Goal: Check status: Check status

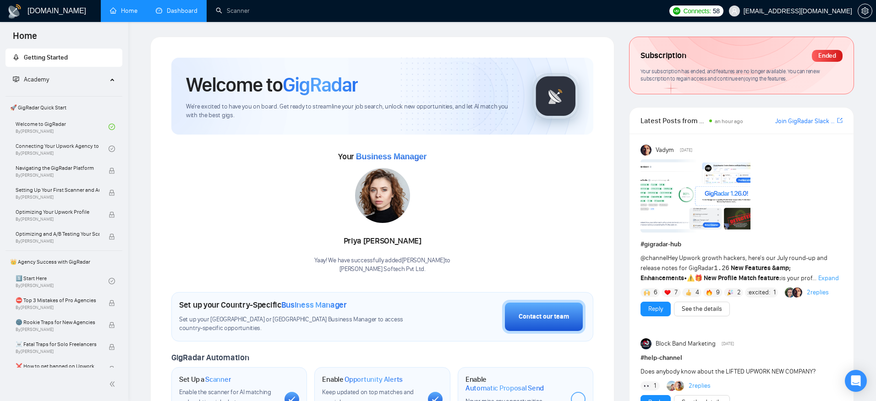
click at [175, 9] on link "Dashboard" at bounding box center [177, 11] width 42 height 8
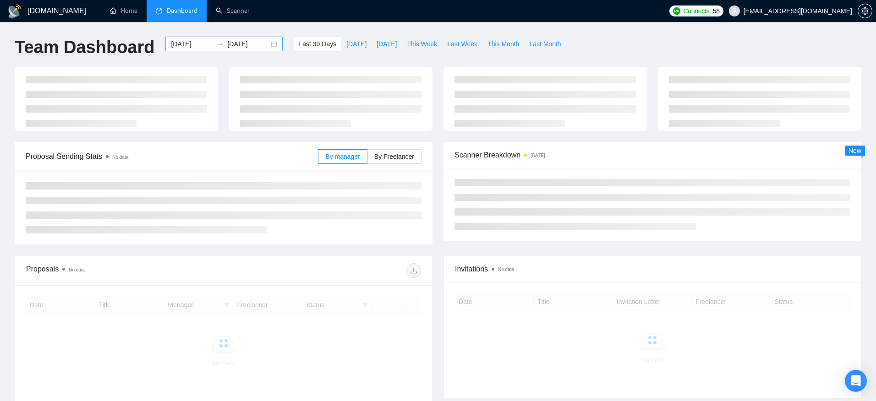
click at [216, 44] on icon "swap-right" at bounding box center [219, 43] width 7 height 7
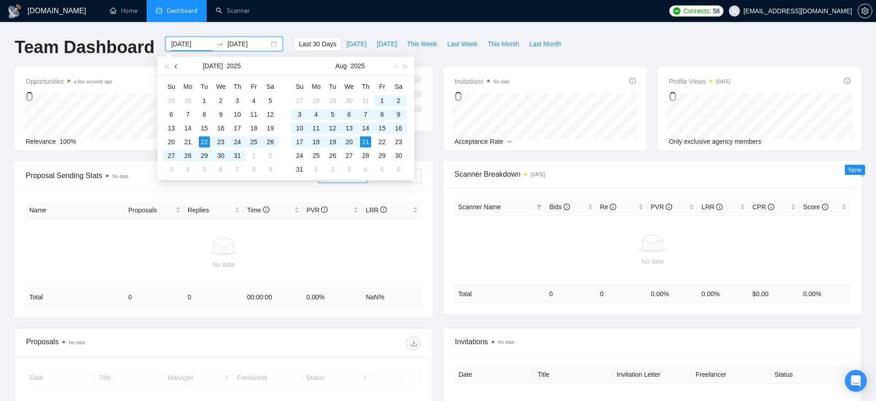
click at [175, 65] on span "button" at bounding box center [177, 66] width 5 height 5
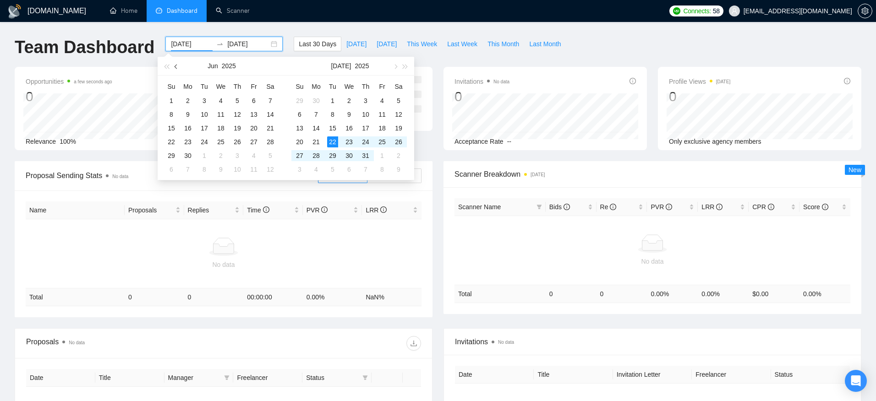
click at [175, 65] on span "button" at bounding box center [177, 66] width 5 height 5
click at [396, 69] on button "button" at bounding box center [395, 66] width 10 height 18
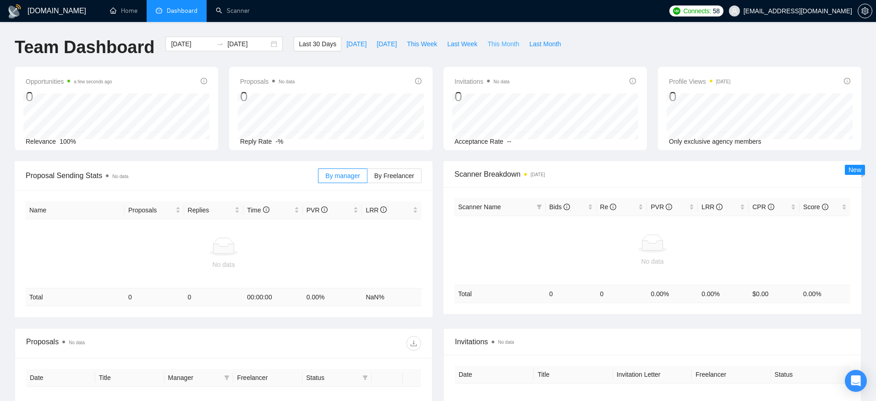
click at [510, 48] on span "This Month" at bounding box center [503, 44] width 32 height 10
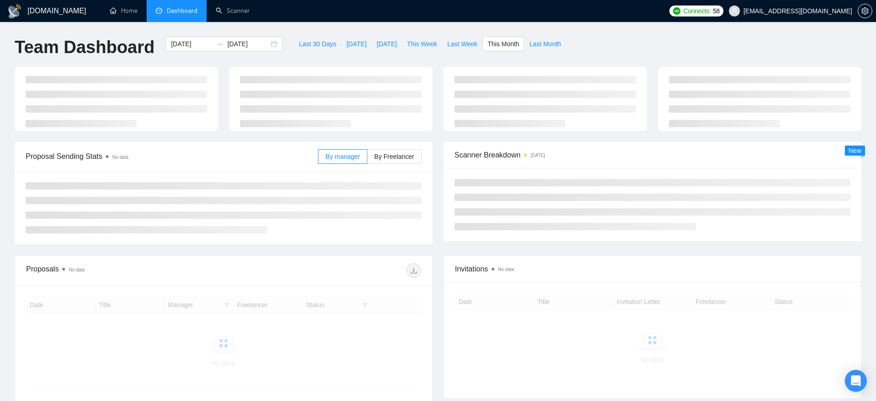
type input "[DATE]"
type input "2025-08-31"
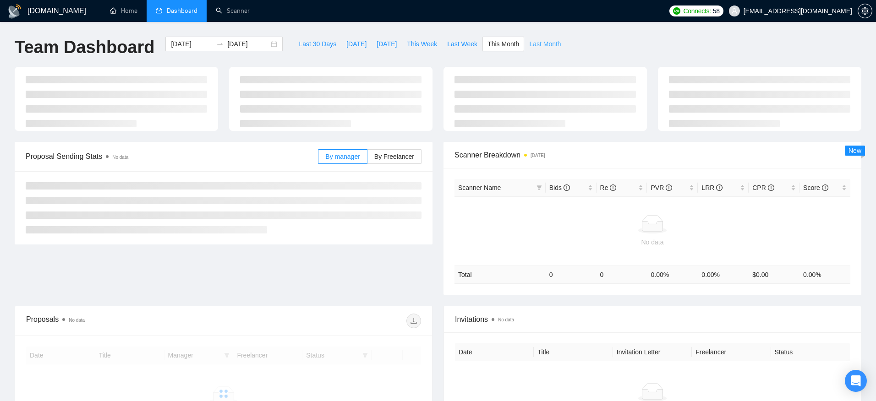
click at [546, 48] on span "Last Month" at bounding box center [545, 44] width 32 height 10
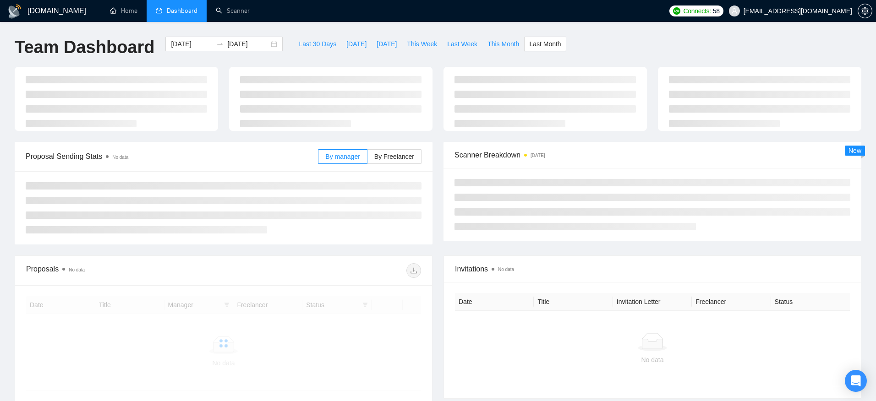
type input "2025-07-01"
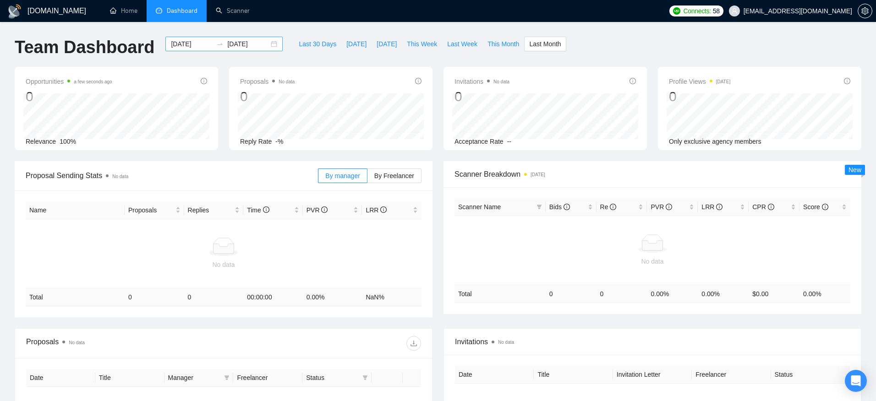
click at [242, 42] on input "2025-07-31" at bounding box center [248, 44] width 42 height 10
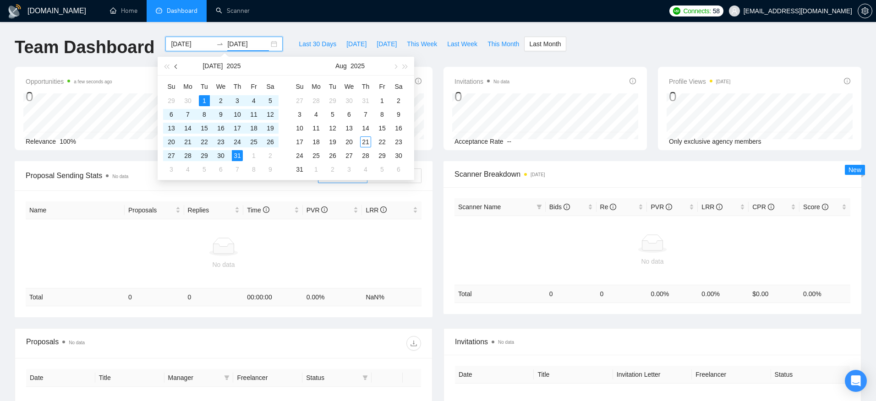
click at [177, 67] on span "button" at bounding box center [177, 66] width 5 height 5
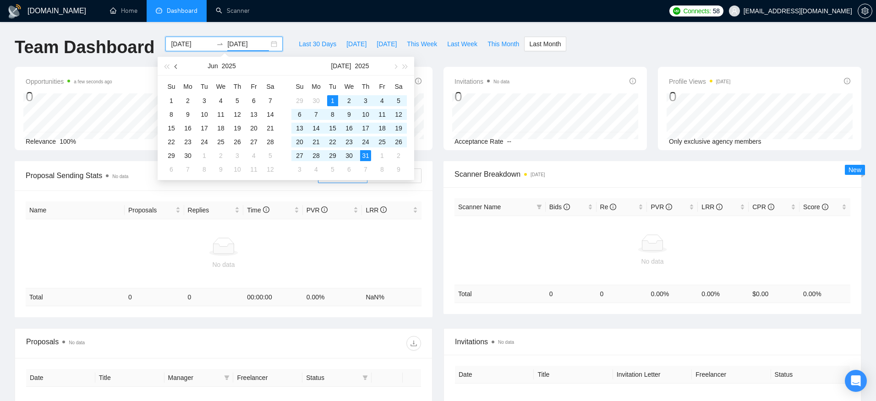
click at [172, 66] on button "button" at bounding box center [176, 66] width 10 height 18
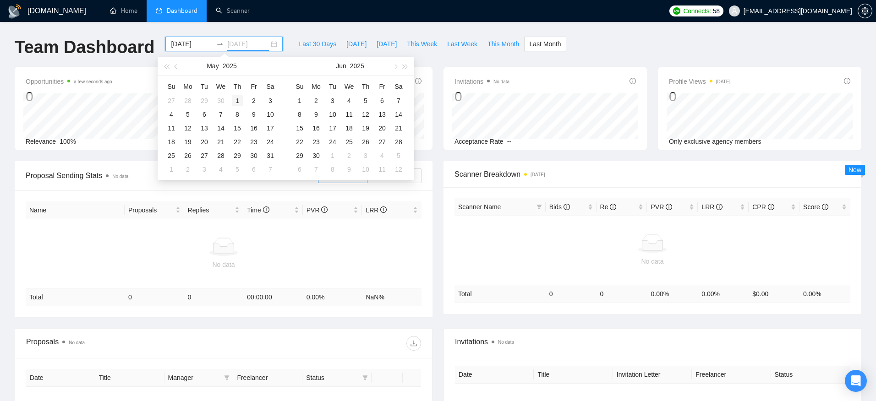
type input "2025-05-01"
click at [235, 103] on div "1" at bounding box center [237, 100] width 11 height 11
click at [188, 50] on div "2025-05-01" at bounding box center [223, 44] width 117 height 15
click at [180, 42] on input at bounding box center [192, 44] width 42 height 10
click at [176, 64] on span "button" at bounding box center [177, 66] width 5 height 5
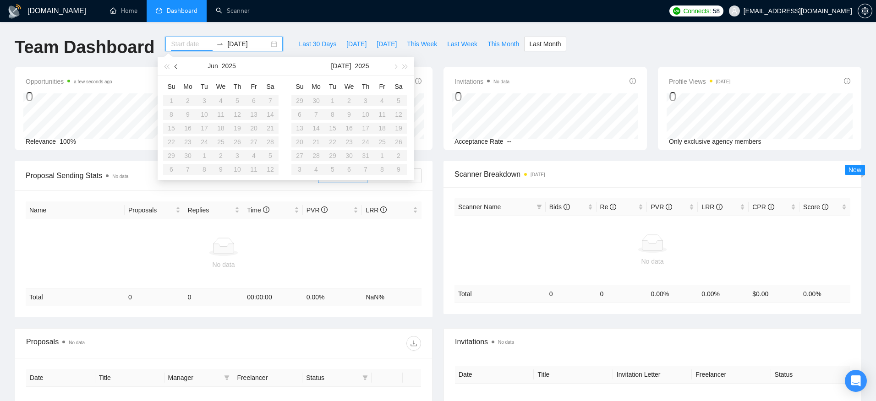
click at [176, 64] on span "button" at bounding box center [177, 66] width 5 height 5
type input "2025-04-28"
type input "2025-05-01"
click at [361, 99] on div "1" at bounding box center [365, 100] width 11 height 11
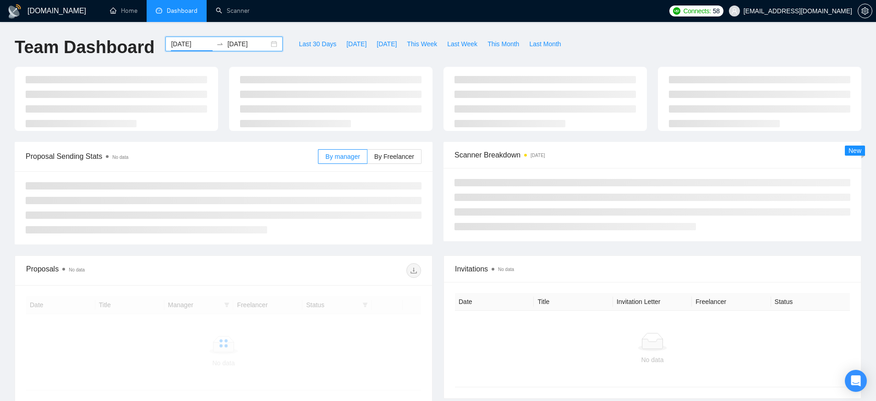
click at [251, 42] on input "2025-05-01" at bounding box center [248, 44] width 42 height 10
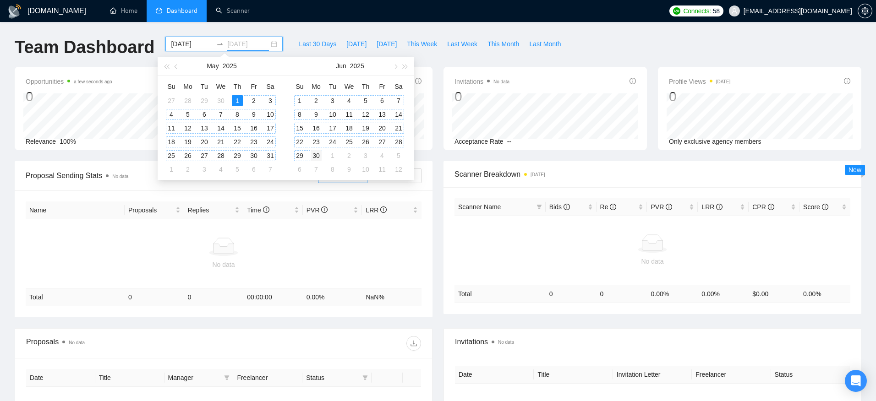
type input "2025-06-30"
click at [319, 154] on div "30" at bounding box center [316, 155] width 11 height 11
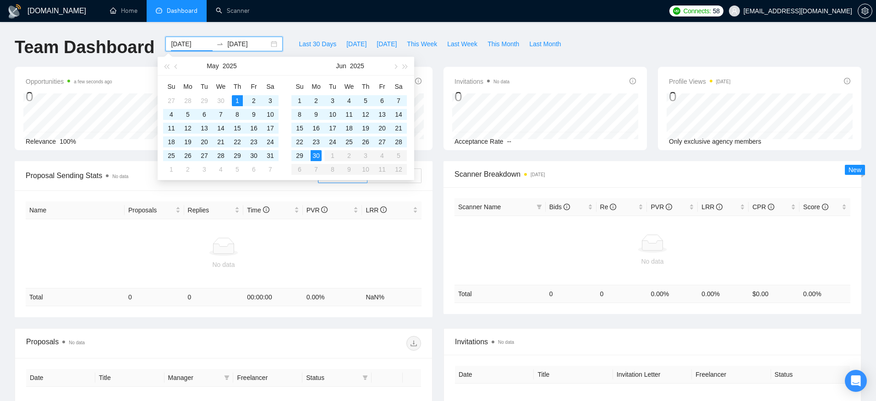
click at [184, 42] on input "2025-05-01" at bounding box center [192, 44] width 42 height 10
click at [175, 67] on span "button" at bounding box center [177, 66] width 5 height 5
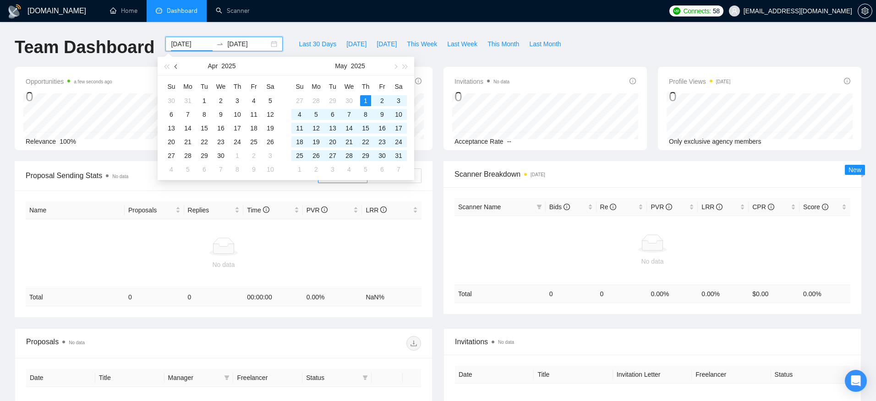
click at [175, 67] on span "button" at bounding box center [177, 66] width 5 height 5
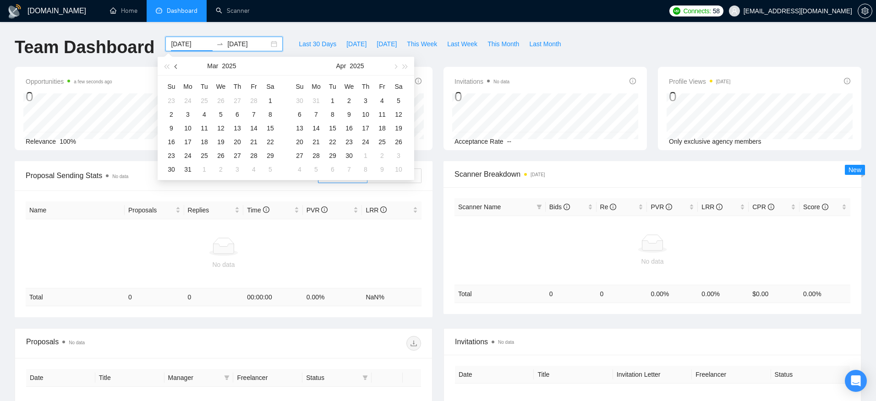
click at [175, 67] on span "button" at bounding box center [177, 66] width 5 height 5
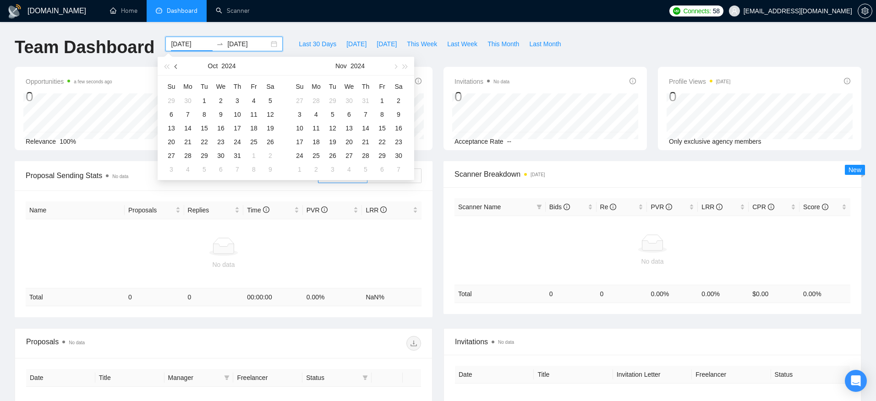
click at [175, 67] on span "button" at bounding box center [177, 66] width 5 height 5
type input "2024-06-01"
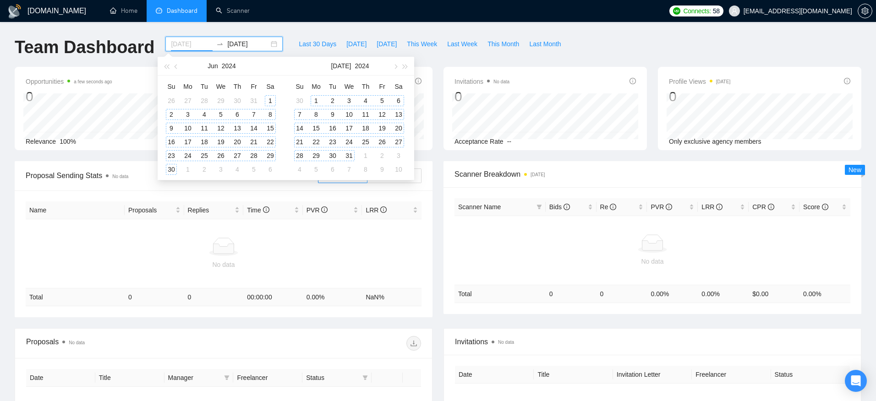
click at [268, 103] on div "1" at bounding box center [270, 100] width 11 height 11
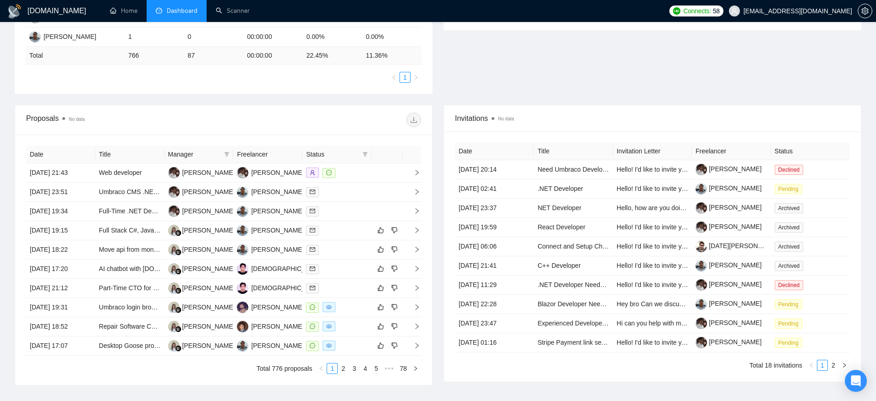
scroll to position [265, 0]
